Goal: Information Seeking & Learning: Learn about a topic

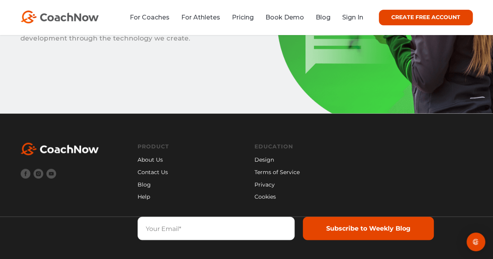
scroll to position [617, 0]
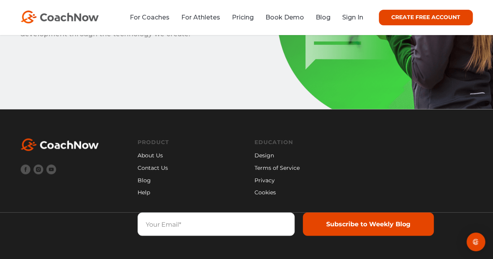
click at [153, 155] on link "About Us" at bounding box center [154, 155] width 32 height 9
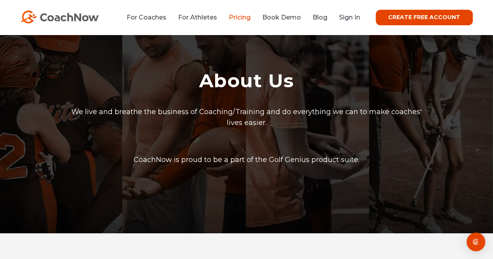
click at [248, 18] on link "Pricing" at bounding box center [240, 17] width 22 height 7
